Goal: Task Accomplishment & Management: Use online tool/utility

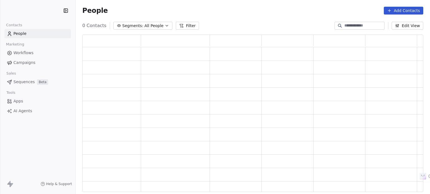
scroll to position [153, 336]
click at [23, 50] on span "Workflows" at bounding box center [23, 53] width 20 height 6
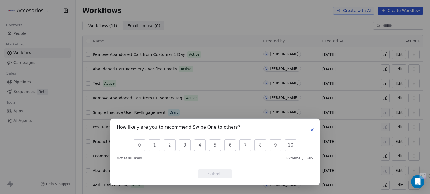
click at [312, 131] on icon "button" at bounding box center [312, 130] width 4 height 4
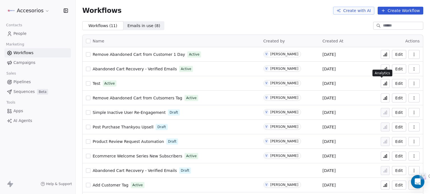
click at [381, 81] on button at bounding box center [385, 83] width 9 height 9
click at [395, 84] on button "Edit" at bounding box center [399, 83] width 14 height 9
